Goal: Task Accomplishment & Management: Use online tool/utility

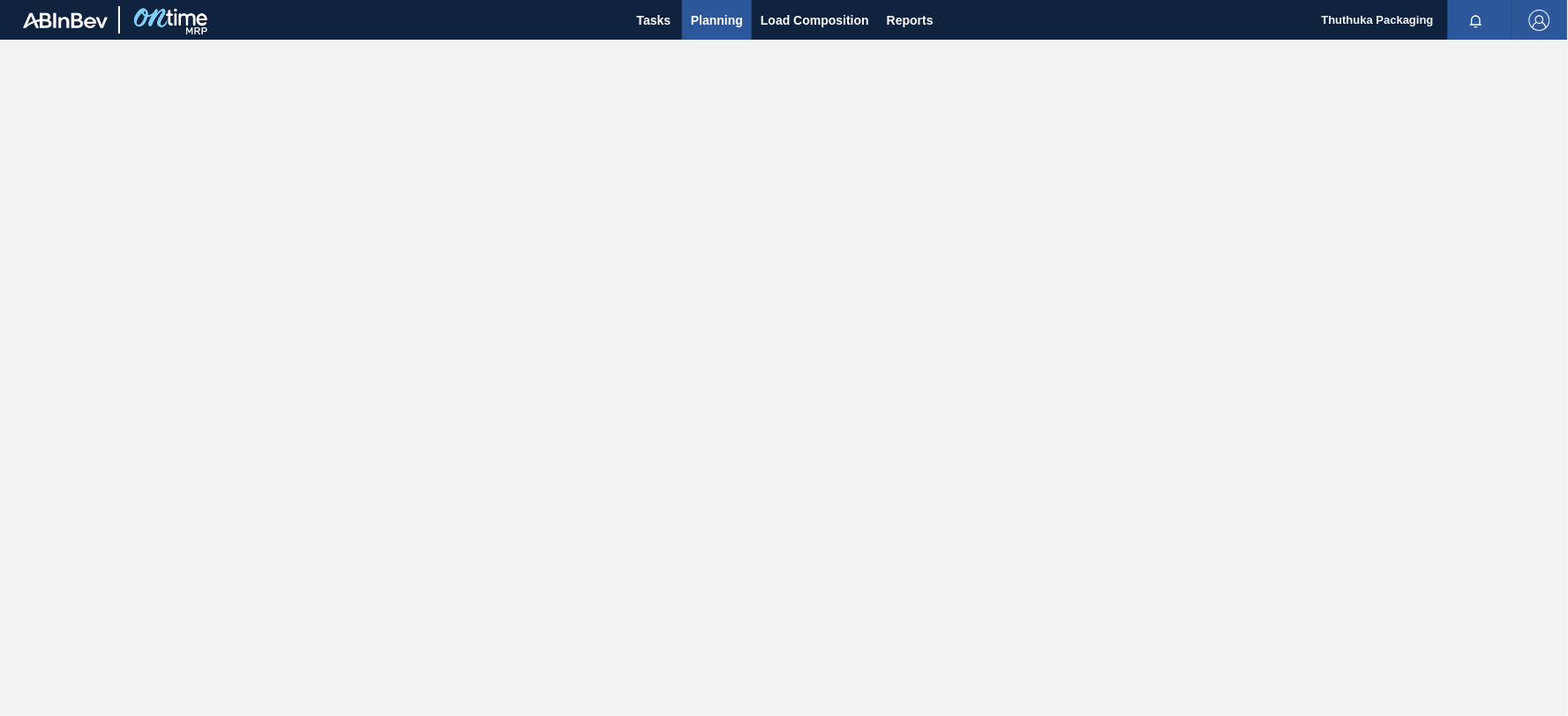
click at [716, 19] on span "Planning" at bounding box center [716, 20] width 52 height 21
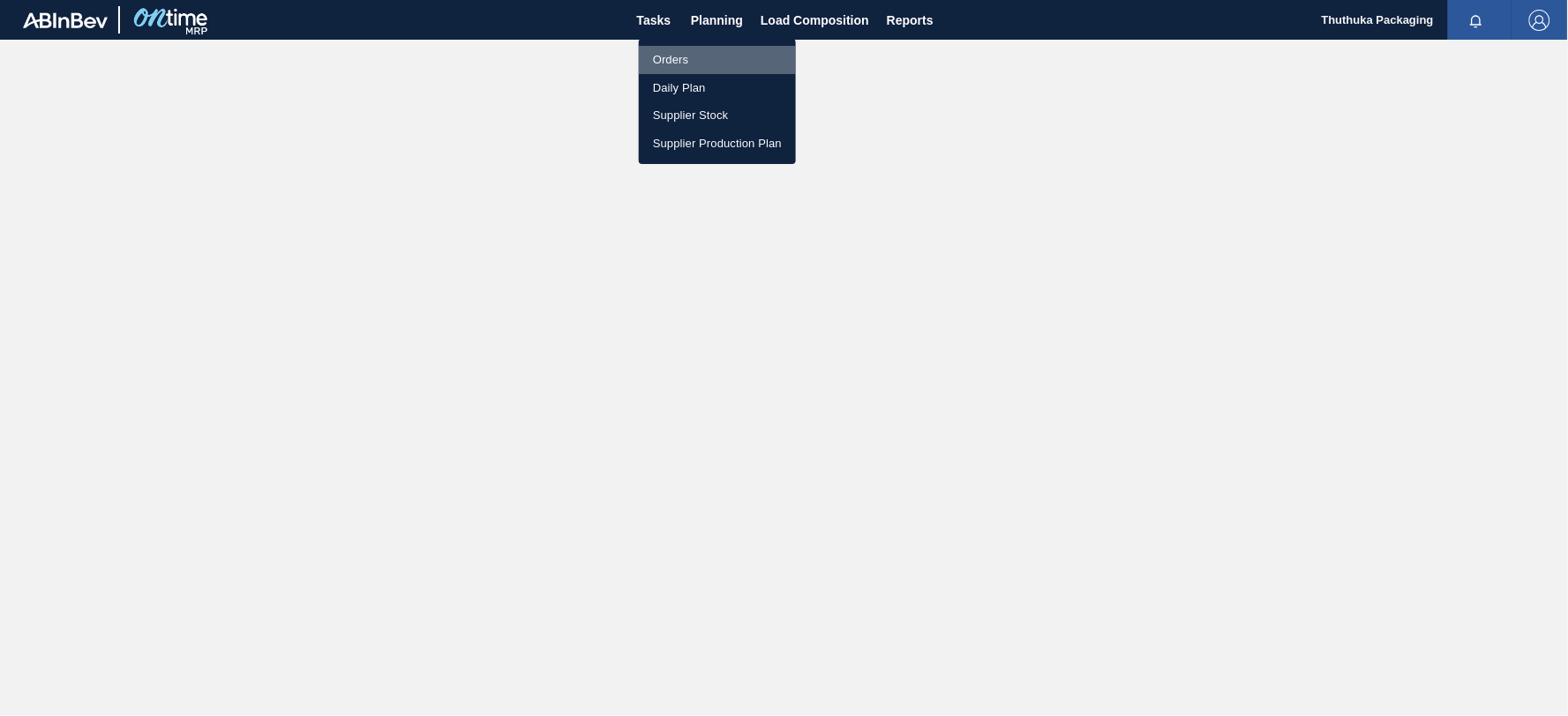
click at [671, 60] on li "Orders" at bounding box center [716, 59] width 157 height 29
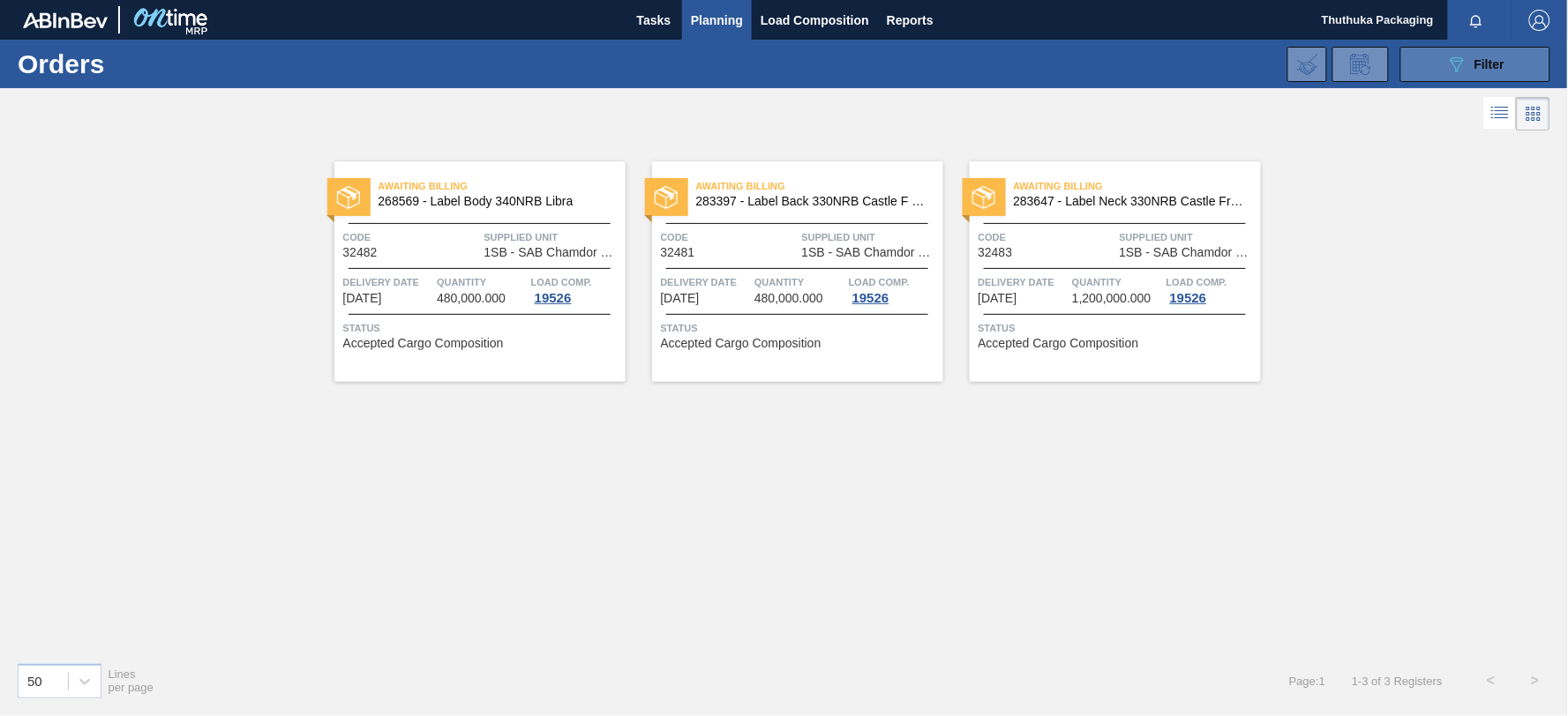
click at [1426, 65] on button "089F7B8B-B2A5-4AFE-B5C0-19BA573D28AC Filter" at bounding box center [1475, 64] width 150 height 36
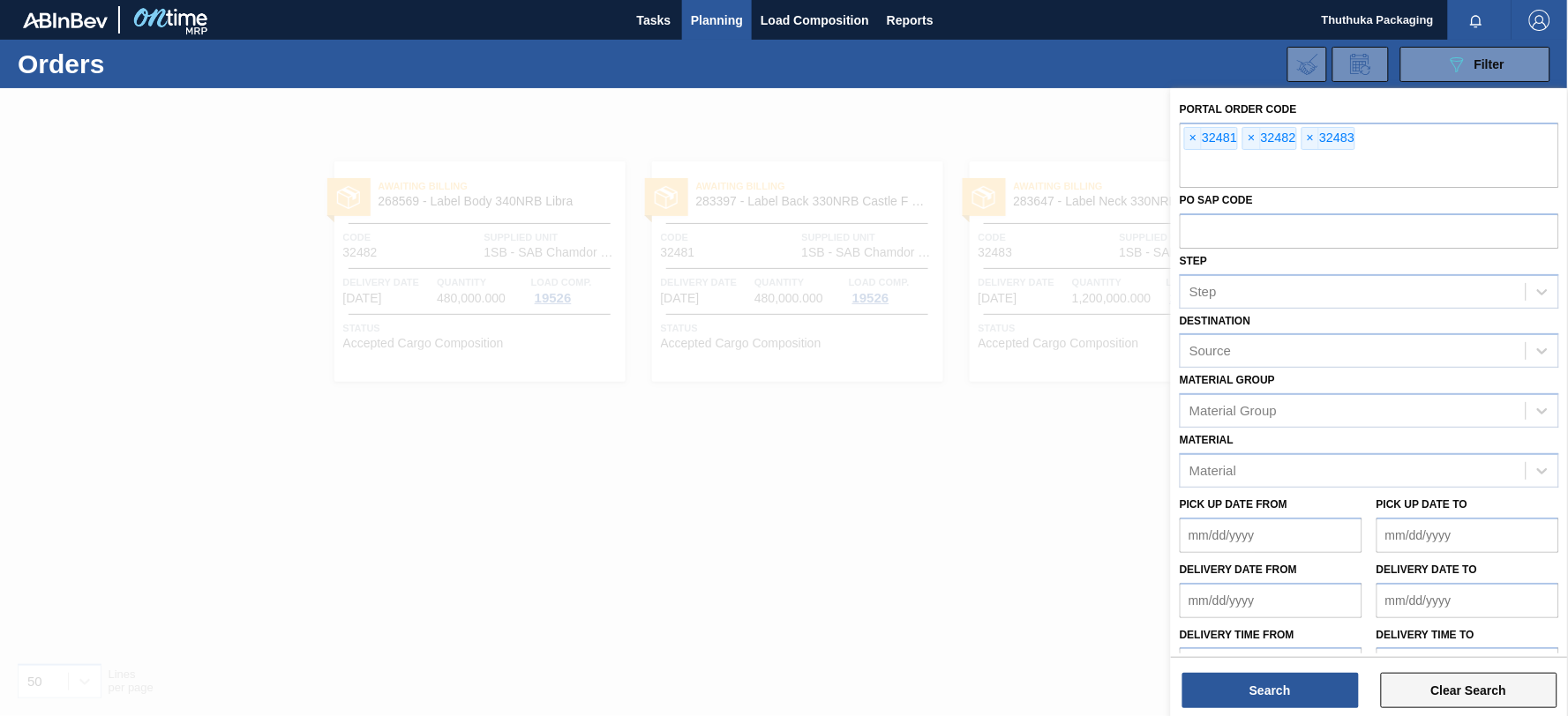
click at [1443, 699] on button "Clear Search" at bounding box center [1468, 690] width 177 height 36
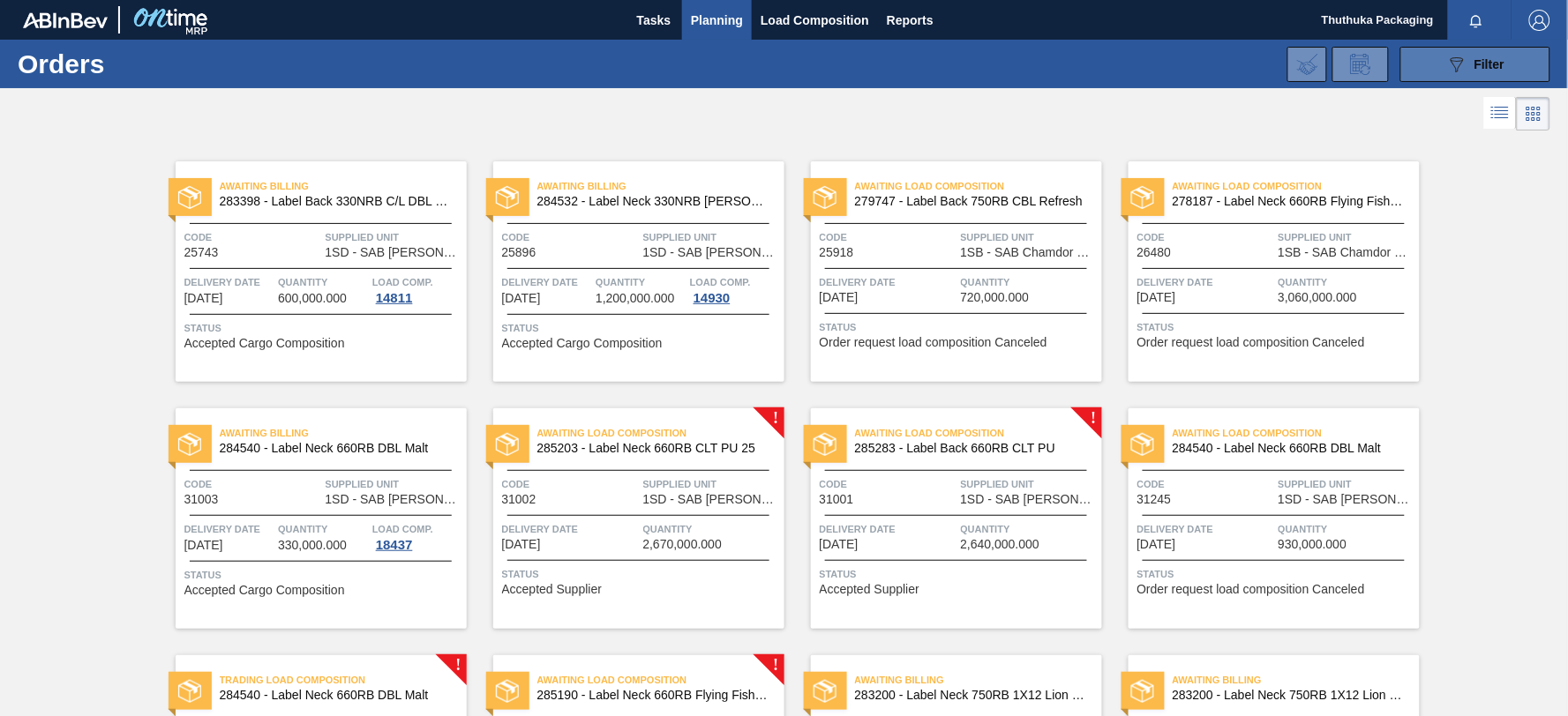
click at [1449, 73] on icon "089F7B8B-B2A5-4AFE-B5C0-19BA573D28AC" at bounding box center [1456, 64] width 21 height 21
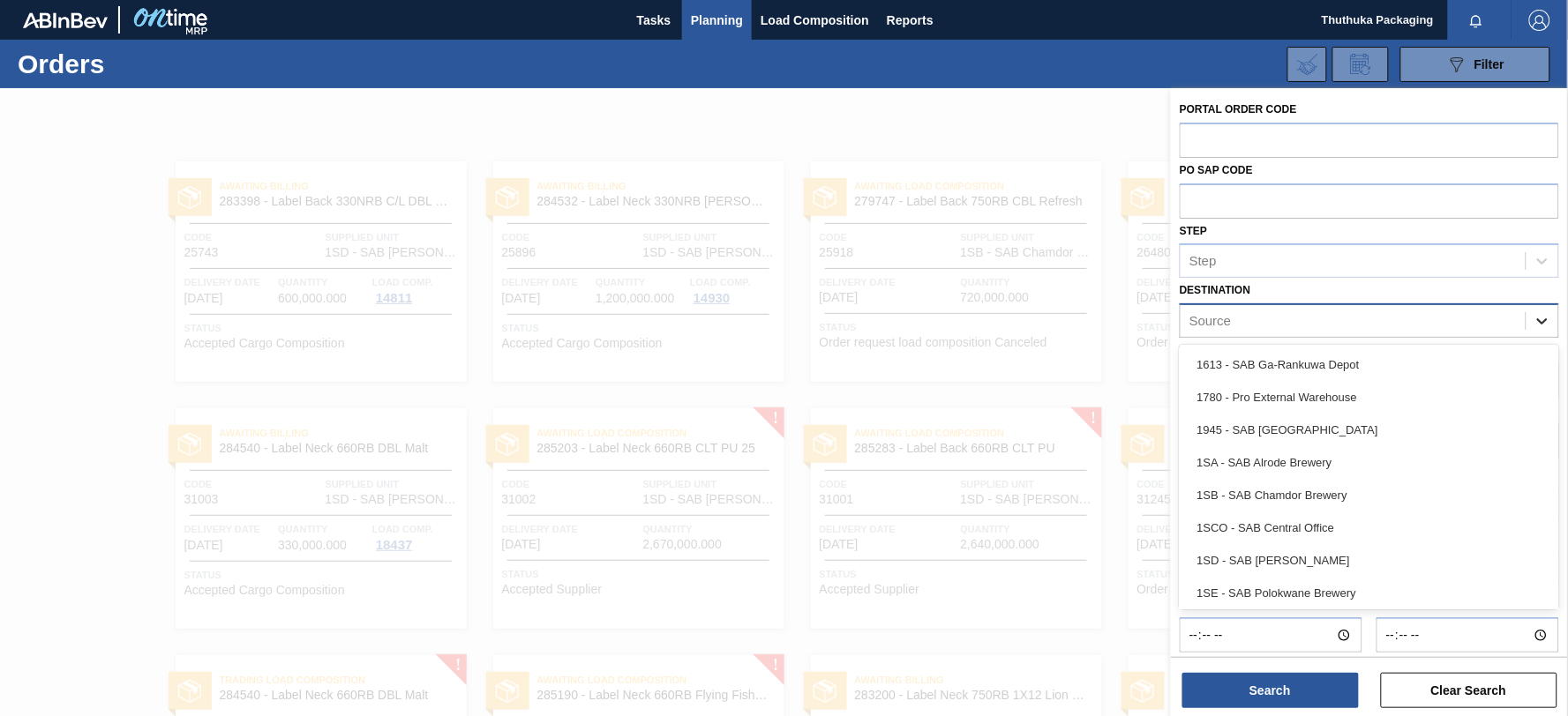
click at [1544, 321] on icon at bounding box center [1542, 322] width 18 height 18
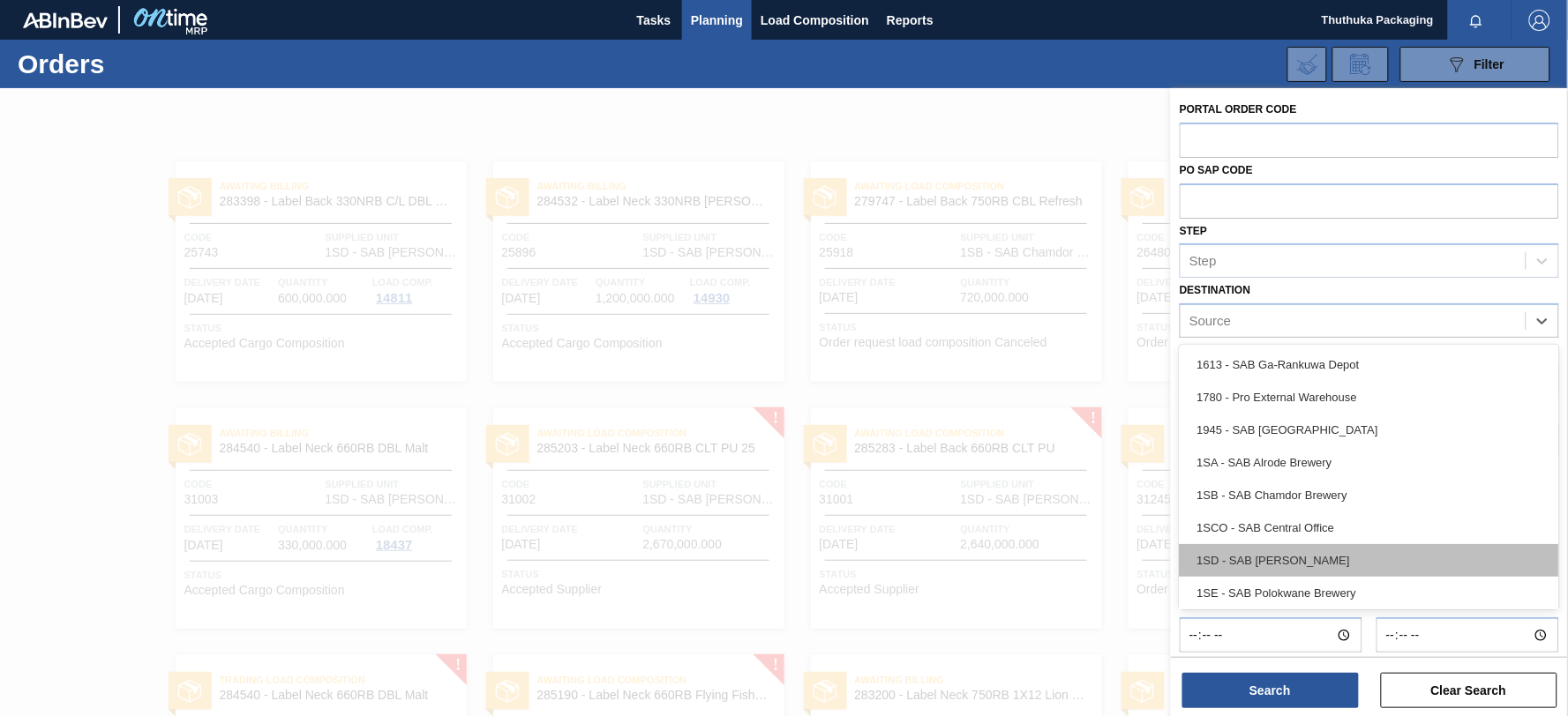
click at [1366, 550] on div "1SD - SAB [PERSON_NAME]" at bounding box center [1370, 560] width 380 height 33
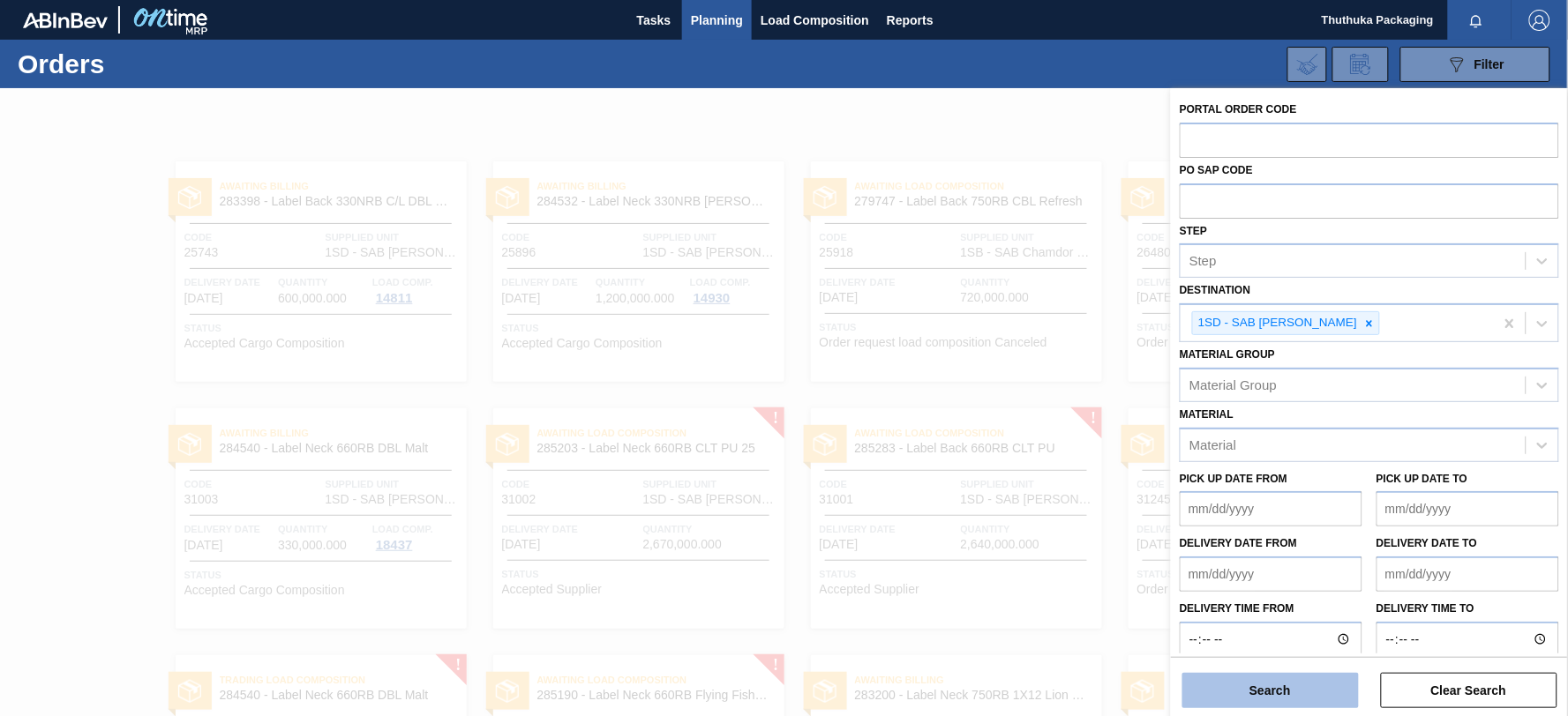
click at [1297, 684] on button "Search" at bounding box center [1270, 690] width 177 height 36
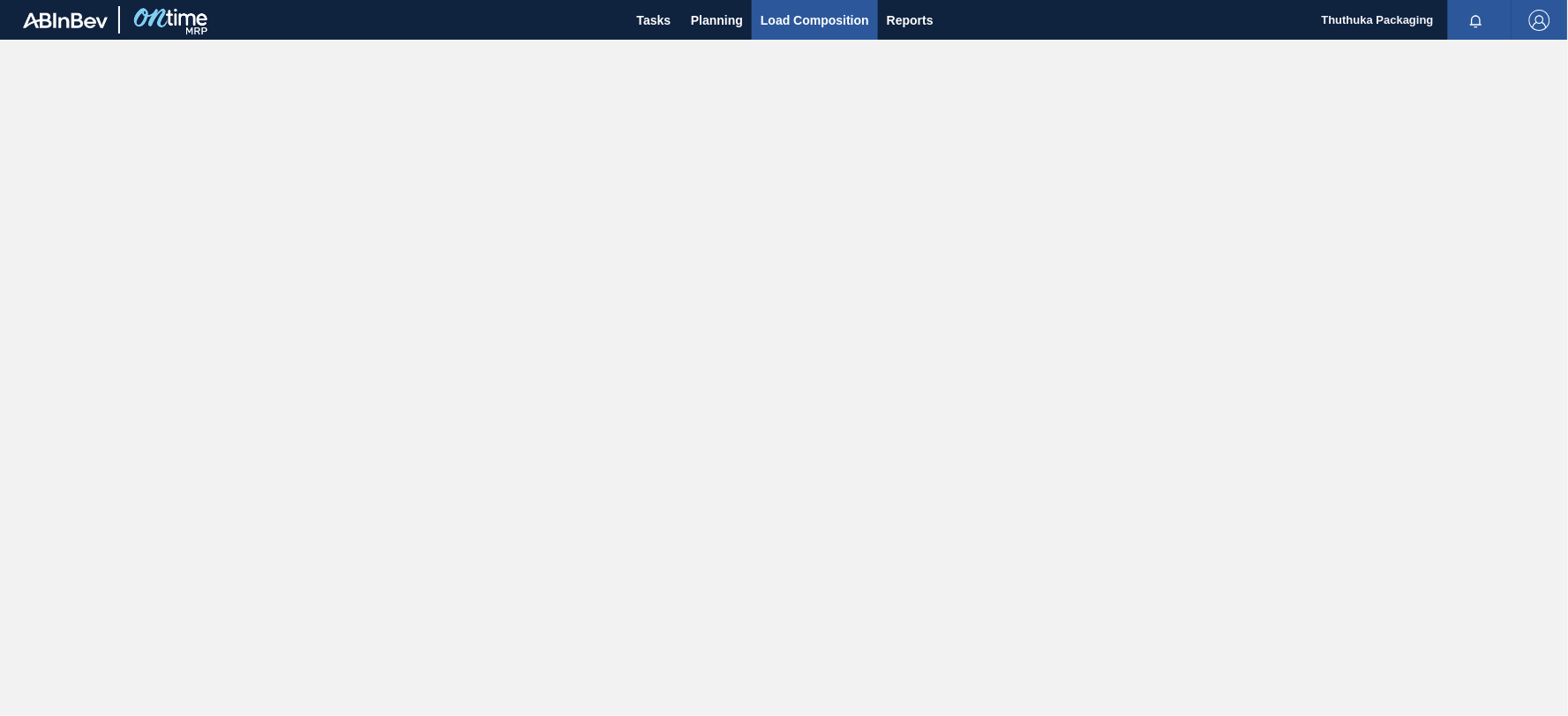
click at [813, 18] on span "Load Composition" at bounding box center [815, 20] width 109 height 21
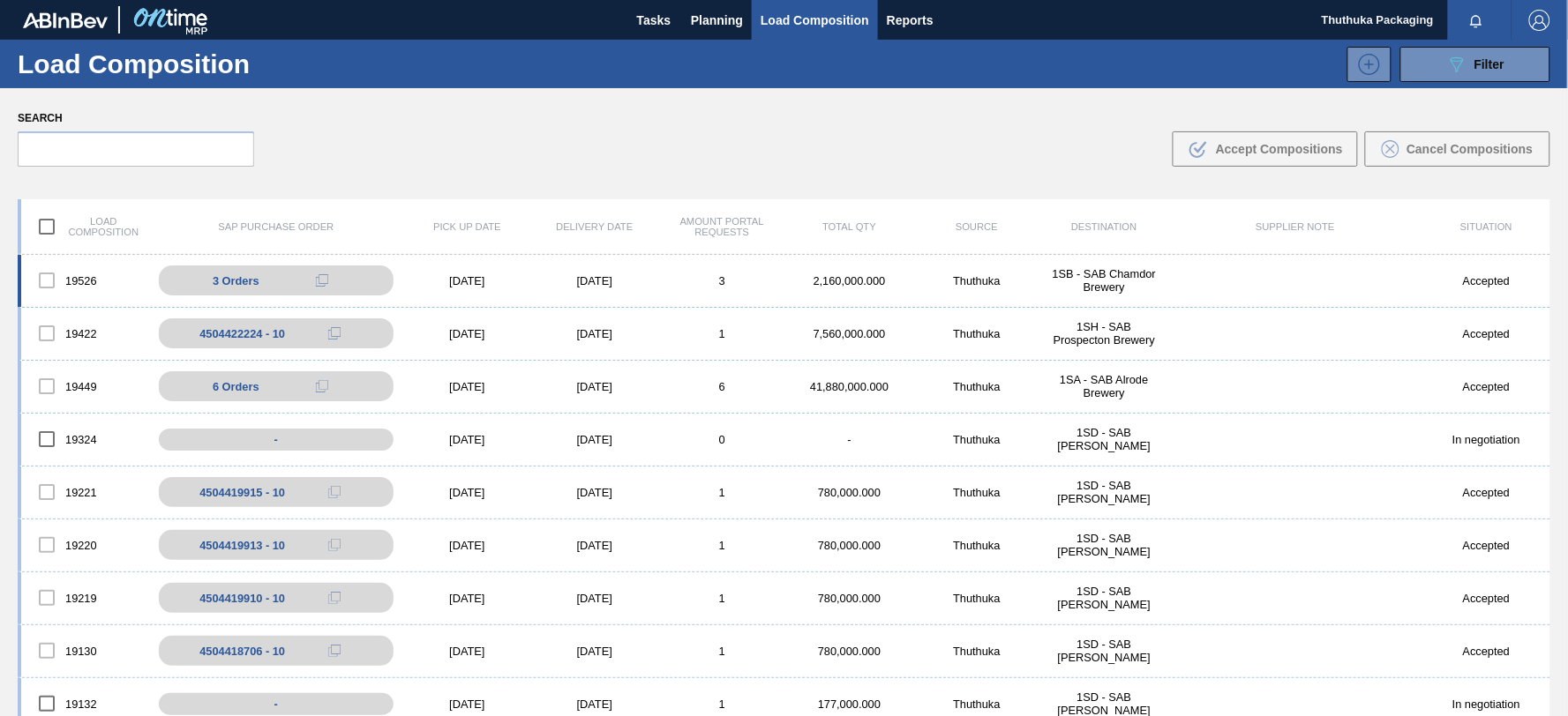
click at [822, 283] on div "2,160,000.000" at bounding box center [850, 280] width 127 height 13
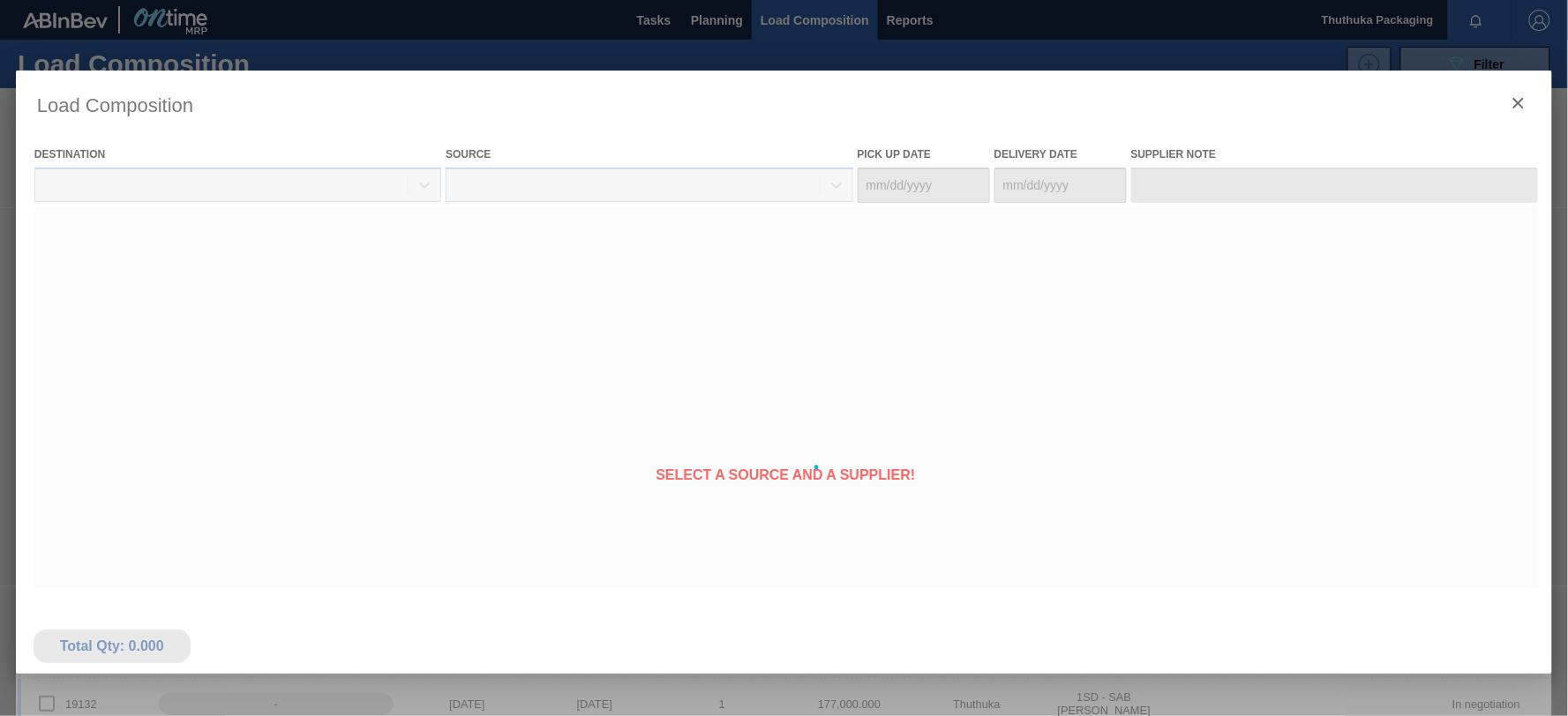
type Date "[DATE]"
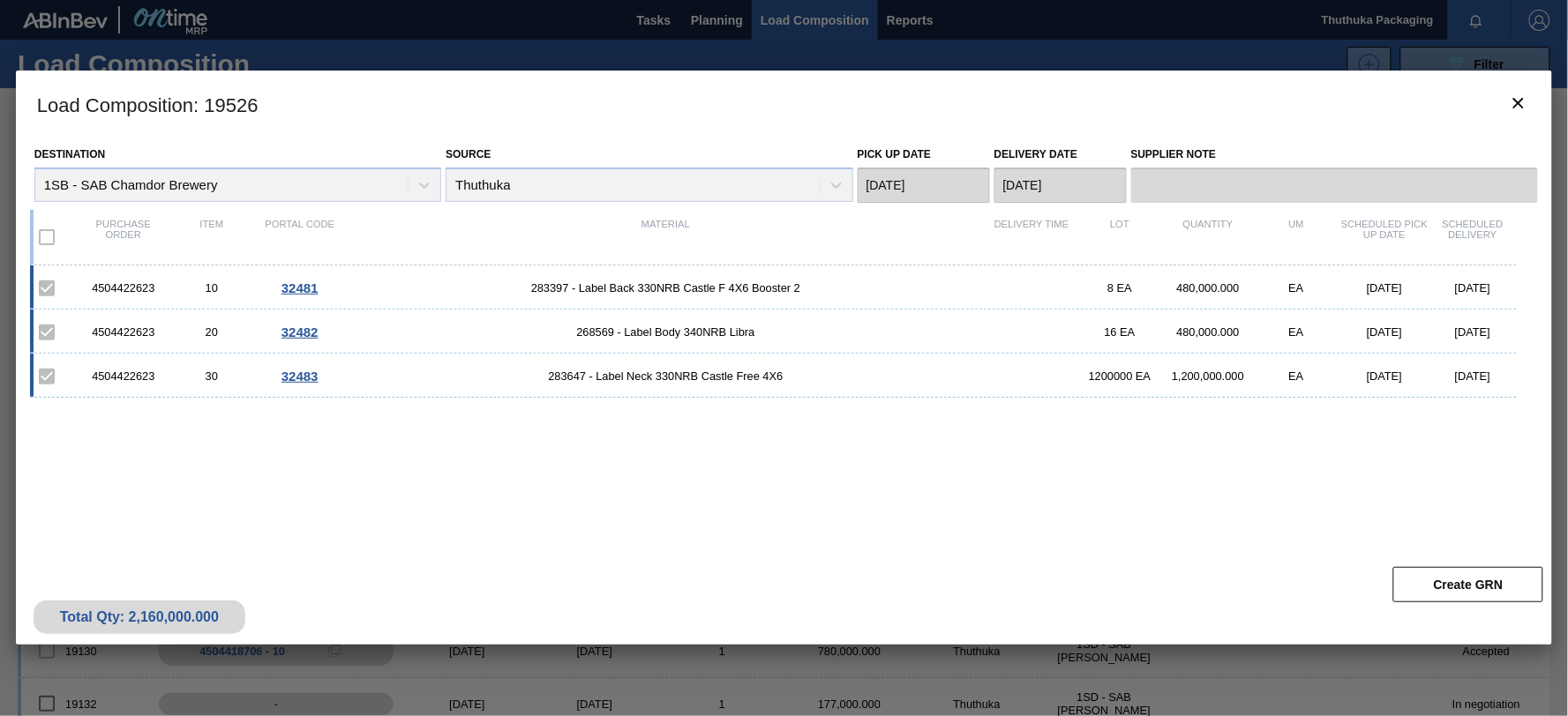
click at [129, 289] on div "4504422623" at bounding box center [122, 287] width 88 height 13
copy div "4504422623"
click at [552, 289] on span "283397 - Label Back 330NRB Castle F 4X6 Booster 2" at bounding box center [666, 287] width 643 height 13
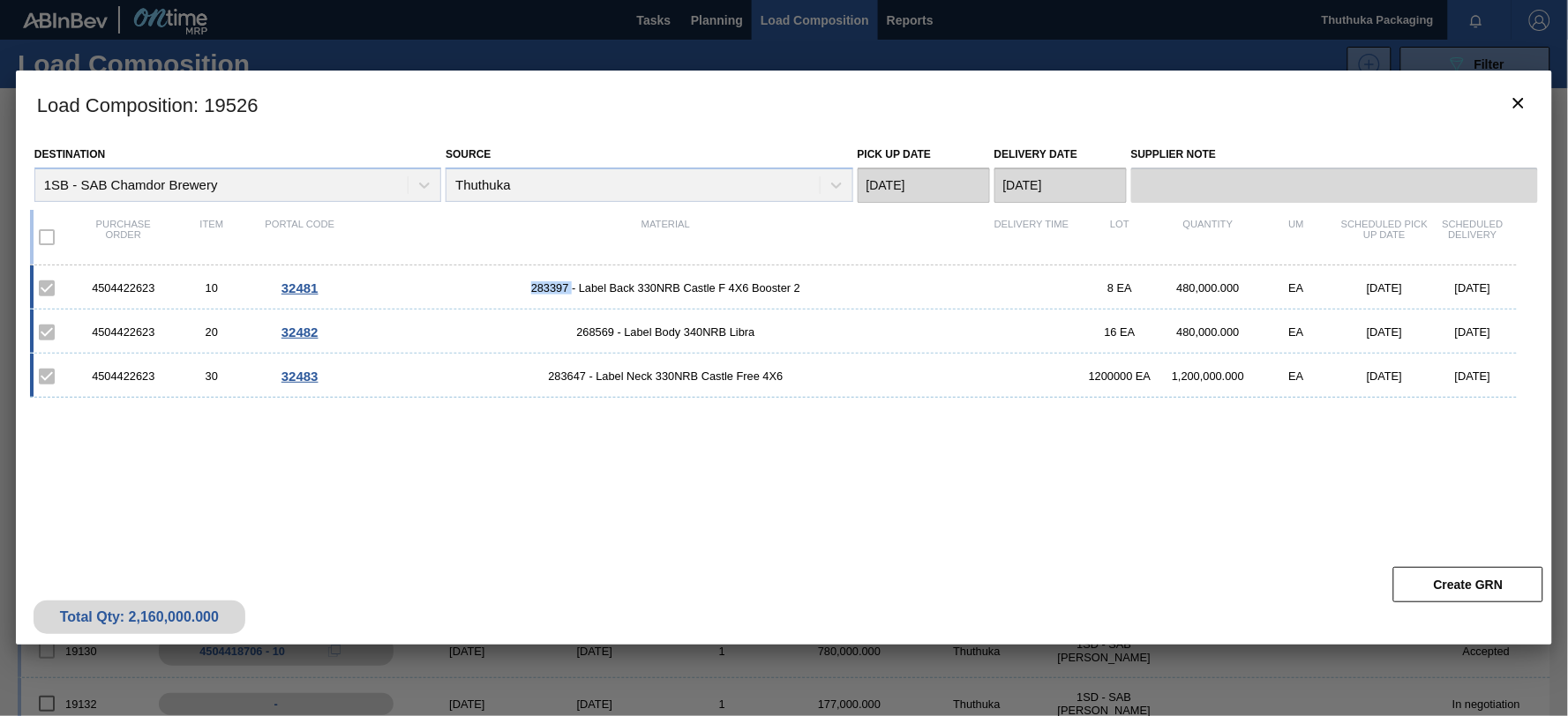
copy span "283397"
click at [597, 333] on span "268569 - Label Body 340NRB Libra" at bounding box center [666, 331] width 643 height 13
copy span "268569"
click at [564, 378] on span "283647 - Label Neck 330NRB Castle Free 4X6" at bounding box center [666, 376] width 643 height 13
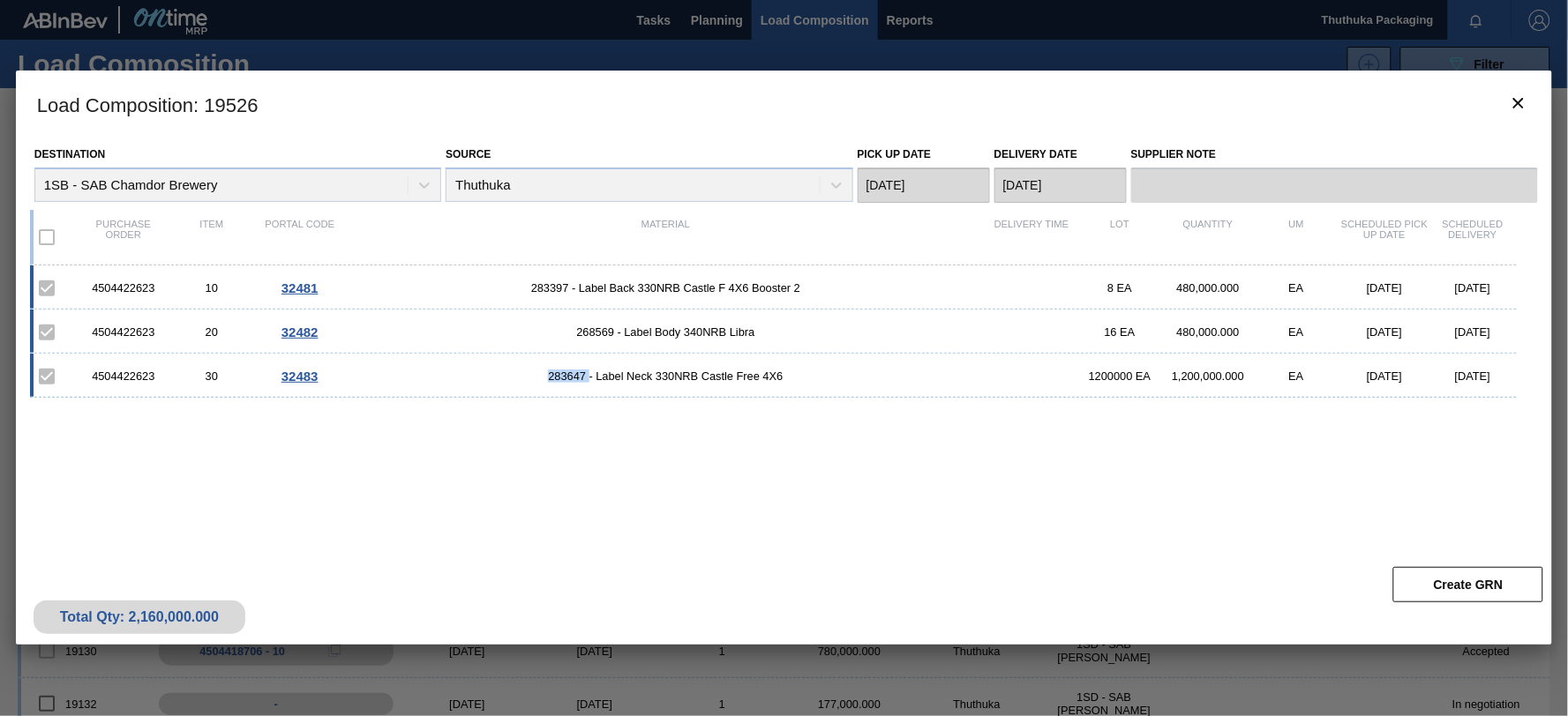
click at [564, 378] on span "283647 - Label Neck 330NRB Castle Free 4X6" at bounding box center [666, 376] width 643 height 13
copy span "283647"
click at [1511, 106] on icon "botão de ícone" at bounding box center [1518, 103] width 21 height 21
